Goal: Task Accomplishment & Management: Use online tool/utility

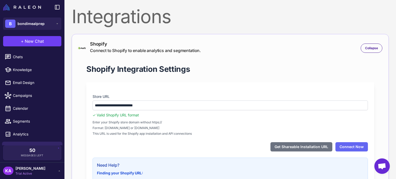
scroll to position [77, 0]
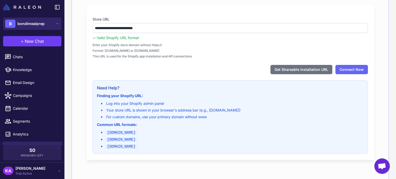
click at [31, 26] on span "bondimealprep" at bounding box center [31, 24] width 27 height 6
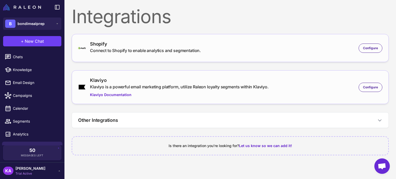
click at [213, 90] on div "Klaviyo Klaviyo is a powerful email marketing platform, utilize Raleon loyalty …" at bounding box center [179, 87] width 179 height 21
click at [364, 85] on span "Configure" at bounding box center [370, 87] width 15 height 5
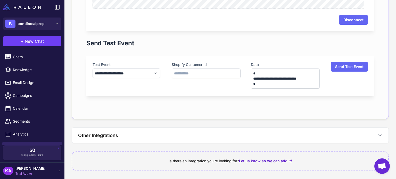
scroll to position [148, 0]
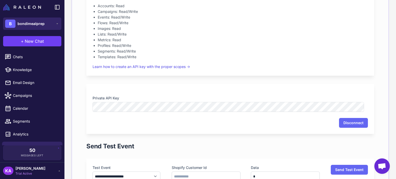
click at [40, 23] on span "bondimealprep" at bounding box center [31, 24] width 27 height 6
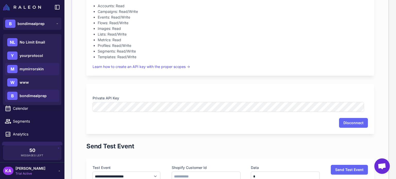
click at [28, 68] on span "mymirrorskin" at bounding box center [32, 69] width 24 height 6
click at [0, 0] on nordpass-portal at bounding box center [0, 0] width 0 height 0
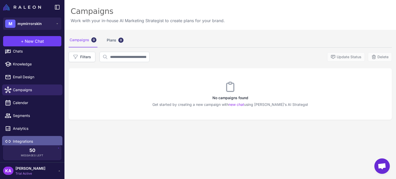
scroll to position [9, 0]
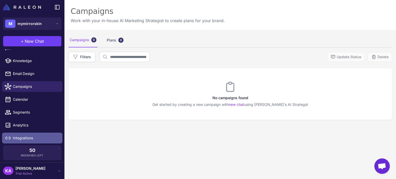
click at [27, 141] on link "Integrations" at bounding box center [32, 138] width 60 height 11
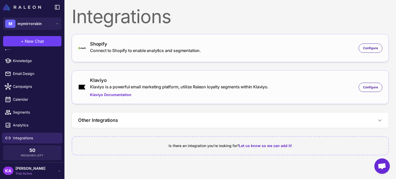
click at [253, 88] on div "Klaviyo is a powerful email marketing platform, utilize Raleon loyalty segments…" at bounding box center [179, 87] width 179 height 6
click at [373, 87] on span "Configure" at bounding box center [370, 87] width 15 height 5
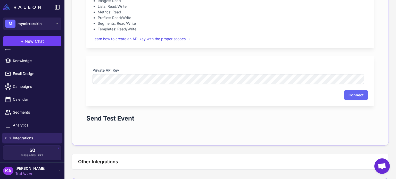
scroll to position [180, 0]
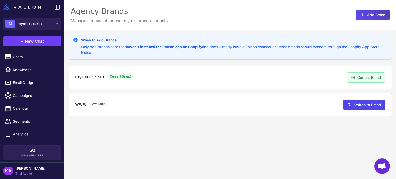
drag, startPoint x: 145, startPoint y: 139, endPoint x: 136, endPoint y: 88, distance: 52.0
click at [145, 139] on div "When to Add Brands Only add brands here that haven't installed the Raleon app o…" at bounding box center [230, 119] width 332 height 179
click at [95, 78] on h3 "mymirrorskin" at bounding box center [89, 76] width 29 height 7
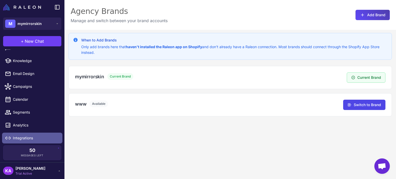
click at [23, 137] on span "Integrations" at bounding box center [35, 138] width 45 height 6
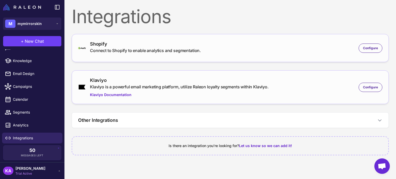
click at [229, 53] on div "Shopify Connect to Shopify to enable analytics and segmentation. Configure" at bounding box center [230, 47] width 304 height 15
click at [104, 52] on div "Connect to Shopify to enable analytics and segmentation." at bounding box center [145, 50] width 111 height 6
drag, startPoint x: 90, startPoint y: 49, endPoint x: 213, endPoint y: 49, distance: 123.7
click at [213, 49] on div "Shopify Connect to Shopify to enable analytics and segmentation. Configure" at bounding box center [230, 47] width 304 height 15
copy div "Connect to Shopify to enable analytics and segmentation."
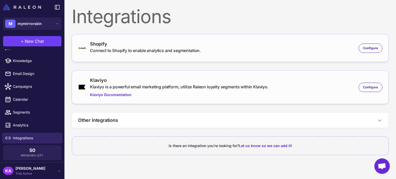
click at [263, 23] on div "Integrations" at bounding box center [230, 16] width 317 height 19
click at [371, 48] on span "Configure" at bounding box center [370, 48] width 15 height 5
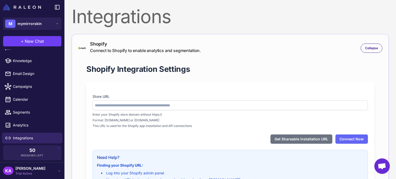
type input "**********"
